Goal: Information Seeking & Learning: Learn about a topic

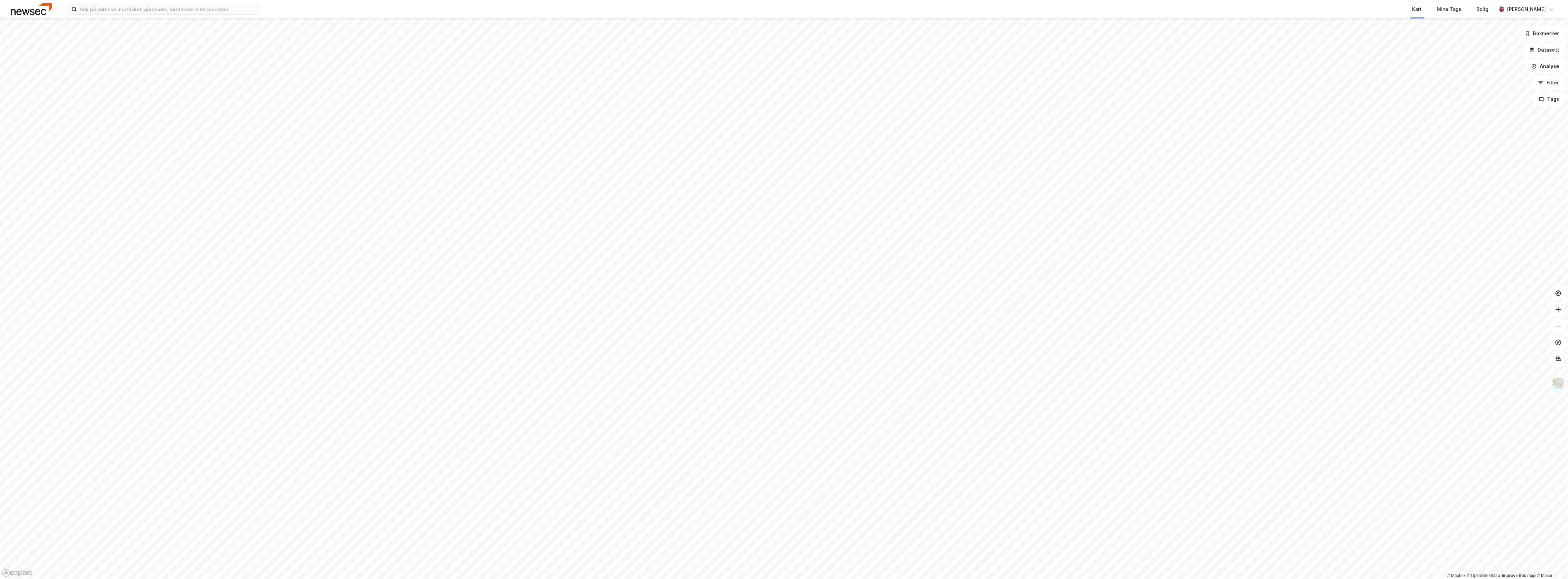
click at [579, 579] on html "Kart Mine Tags Bolig [PERSON_NAME] © Mapbox © OpenStreetMap Improve this map © …" at bounding box center [784, 289] width 1568 height 579
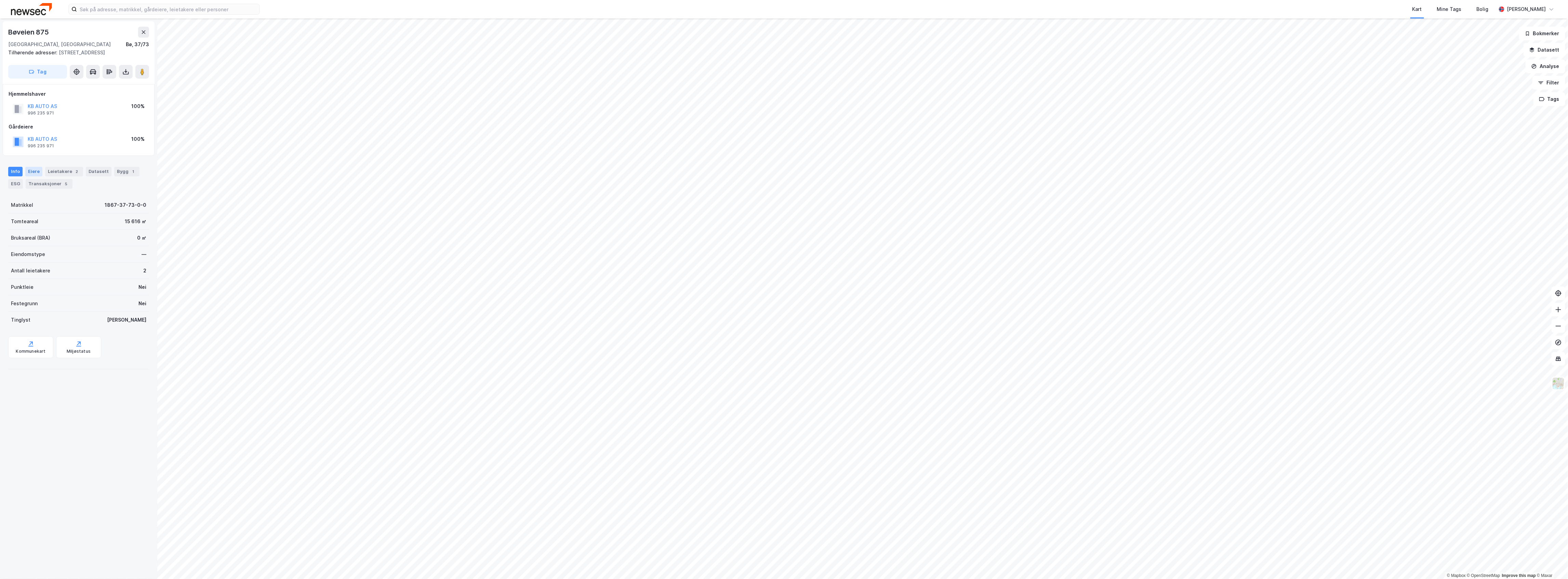
click at [32, 172] on div "Eiere" at bounding box center [33, 172] width 17 height 10
click at [54, 184] on div "Transaksjoner 5" at bounding box center [31, 187] width 47 height 10
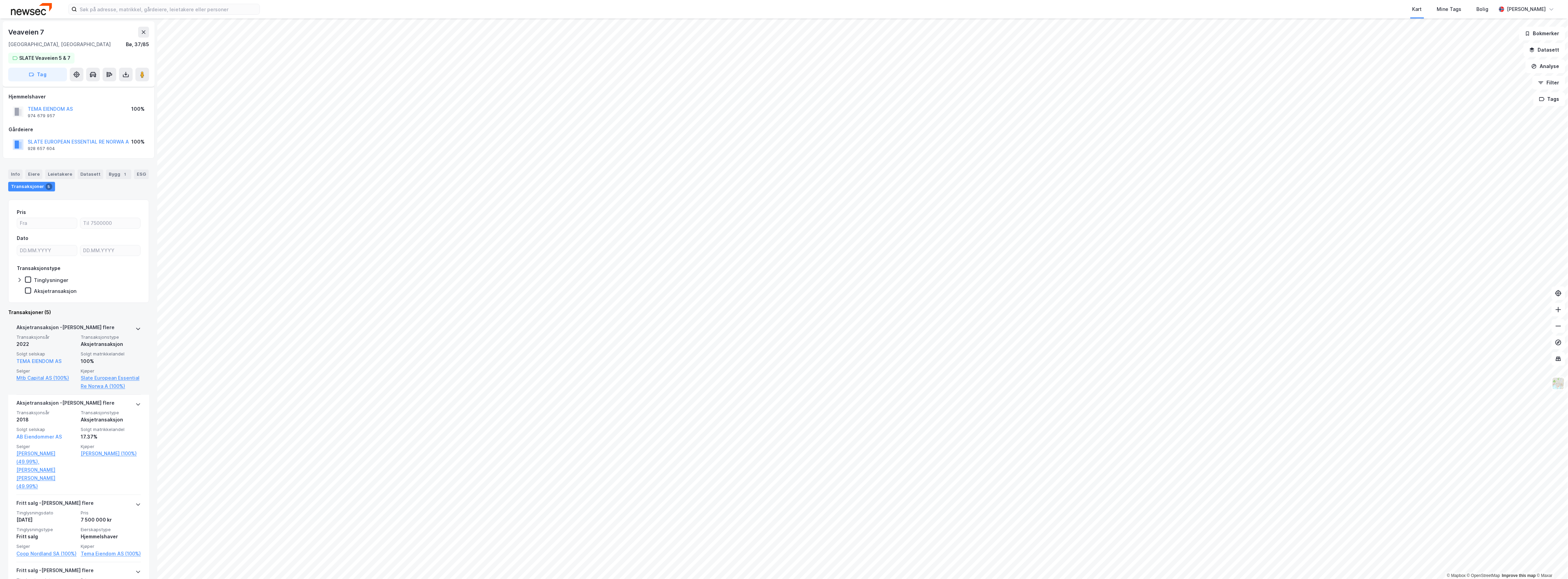
scroll to position [46, 0]
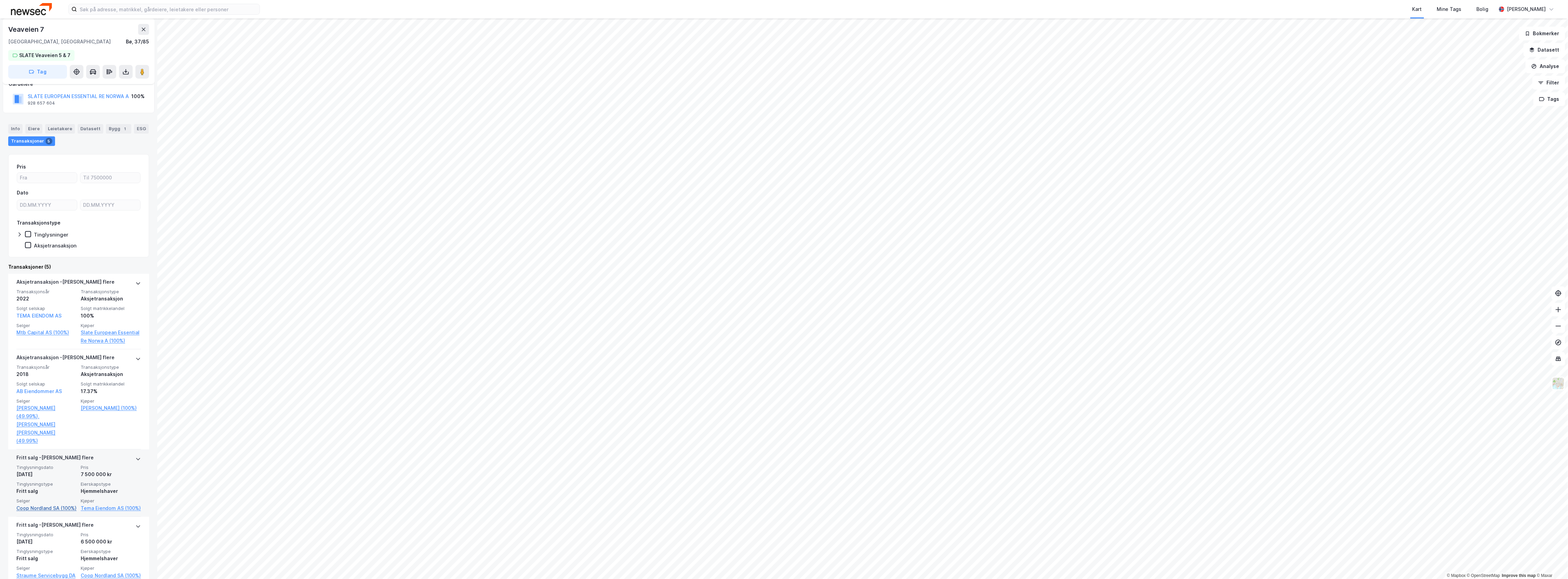
click at [32, 506] on link "Coop Nordland SA (100%)" at bounding box center [47, 508] width 61 height 8
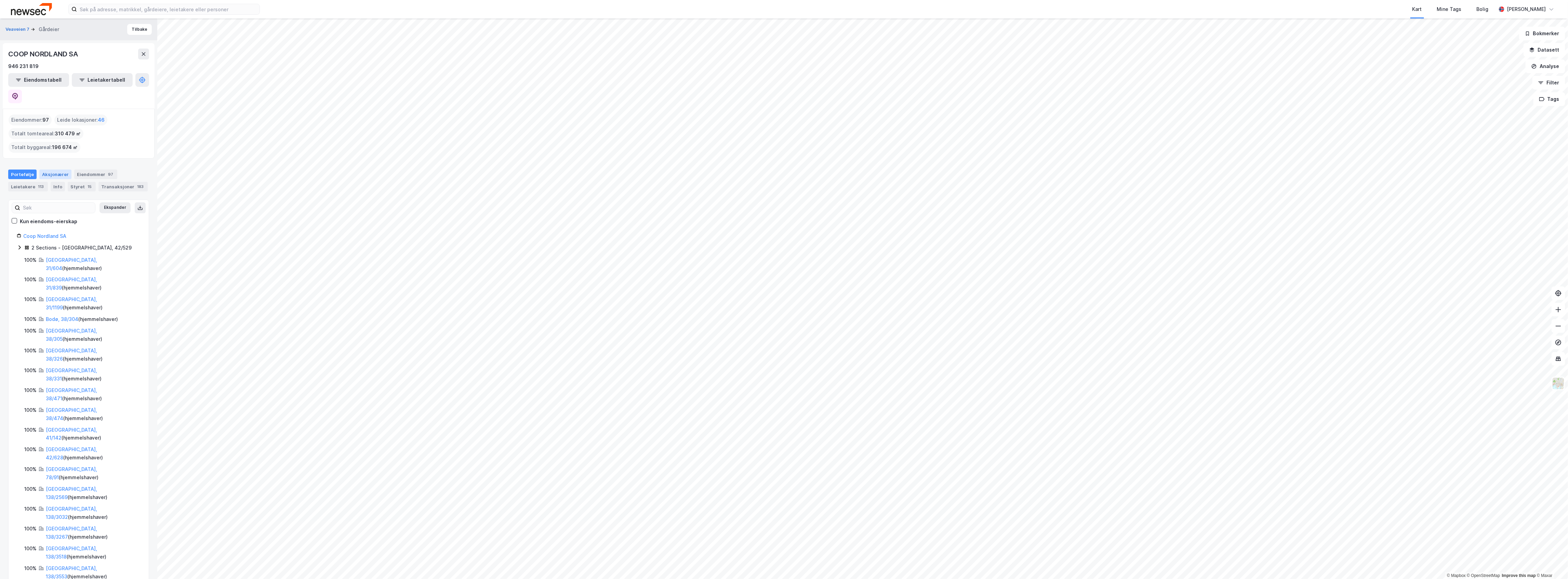
click at [51, 170] on div "Aksjonærer" at bounding box center [56, 175] width 32 height 10
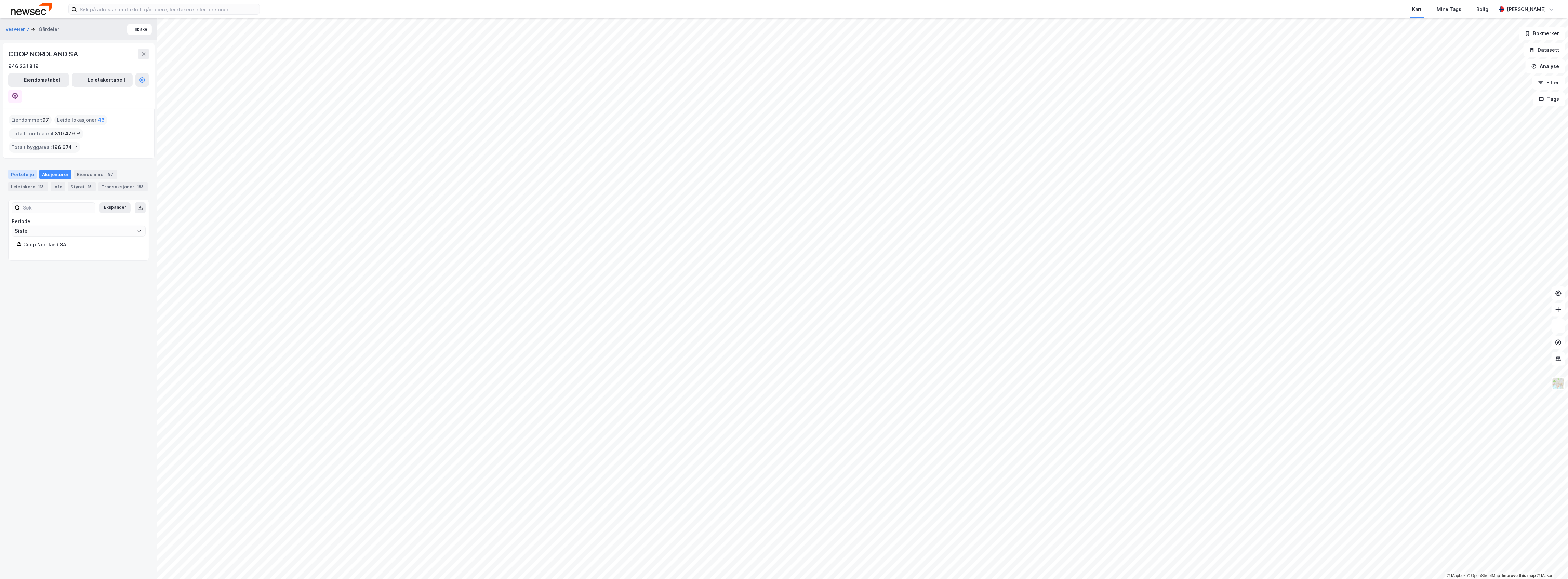
click at [21, 170] on div "Portefølje" at bounding box center [22, 175] width 29 height 10
